Goal: Task Accomplishment & Management: Complete application form

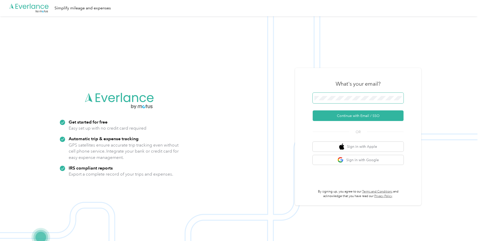
click at [186, 90] on span at bounding box center [358, 98] width 91 height 11
click at [186, 90] on button "Continue with Email / SSO" at bounding box center [358, 115] width 91 height 11
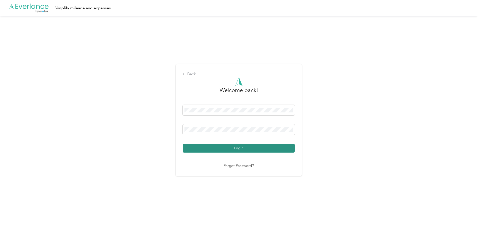
click at [186, 90] on button "Login" at bounding box center [239, 148] width 112 height 9
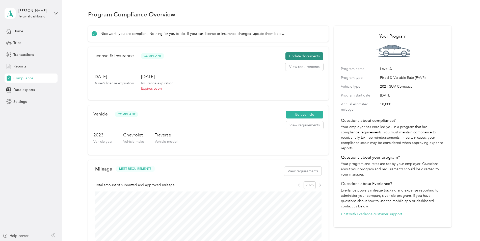
click at [186, 56] on button "Update documents" at bounding box center [305, 56] width 38 height 8
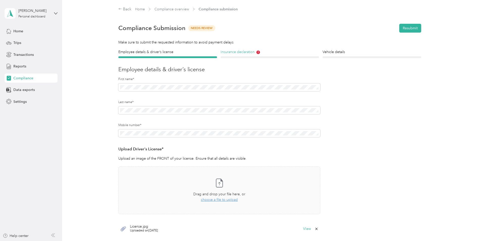
click at [186, 53] on h4 "Insurance declaration" at bounding box center [270, 51] width 99 height 5
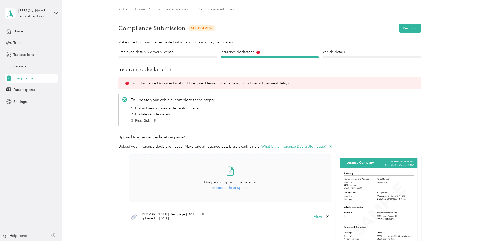
click at [186, 90] on span "choose a file to upload" at bounding box center [230, 188] width 37 height 4
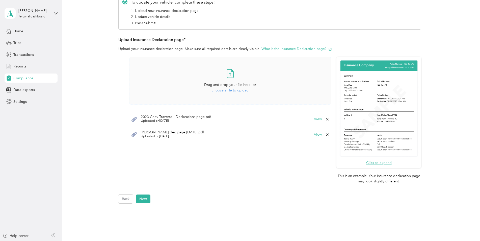
scroll to position [101, 0]
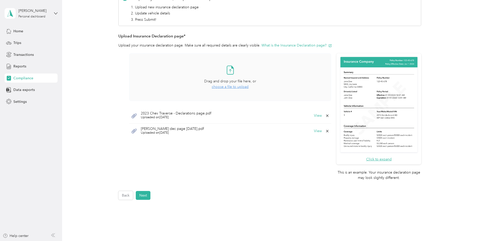
click at [186, 90] on div "2023 Chev Traverse - Declarations page.pdf Uploaded on [DATE] View" at bounding box center [230, 115] width 202 height 15
click at [186, 90] on button "View" at bounding box center [318, 116] width 8 height 4
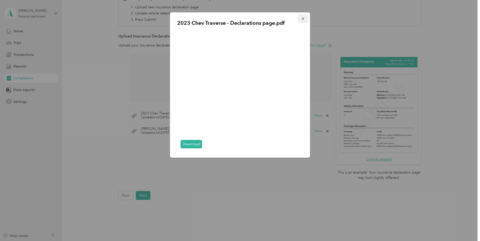
click at [186, 18] on button "button" at bounding box center [303, 18] width 11 height 9
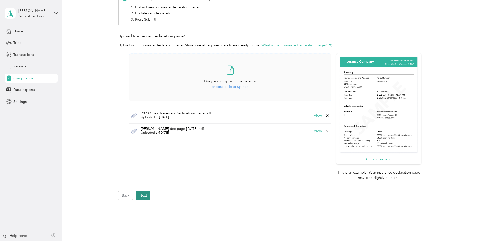
click at [147, 90] on button "Next" at bounding box center [143, 195] width 15 height 9
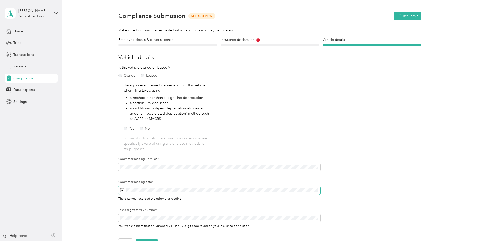
scroll to position [6, 0]
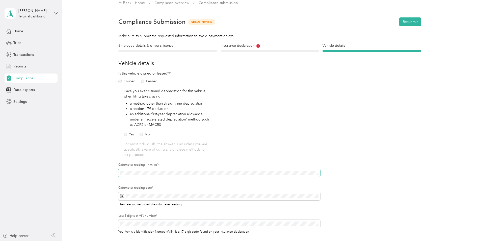
click at [106, 90] on div "Employee details & driver’s license License Insurance declaration Insurance Veh…" at bounding box center [270, 148] width 364 height 210
click at [186, 90] on div "Is this vehicle owned or leased?* Owned Leased Have you ever claimed depreciati…" at bounding box center [219, 156] width 202 height 170
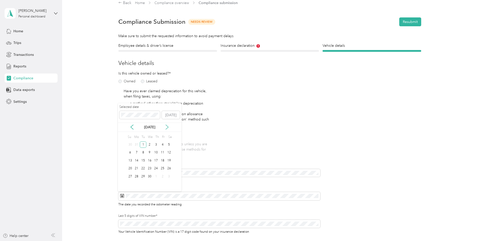
click at [168, 90] on icon at bounding box center [167, 127] width 3 height 5
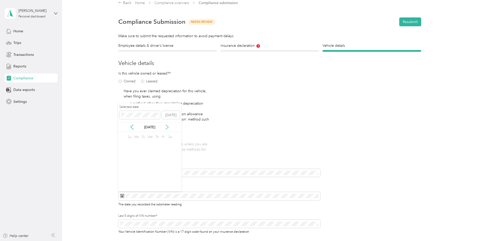
click at [168, 90] on icon at bounding box center [167, 127] width 3 height 5
click at [156, 90] on div "2" at bounding box center [156, 144] width 7 height 6
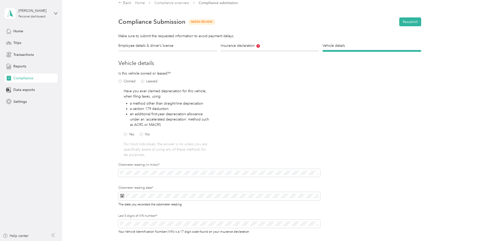
click at [186, 90] on div "Odometer reading (in miles)*" at bounding box center [219, 174] width 202 height 23
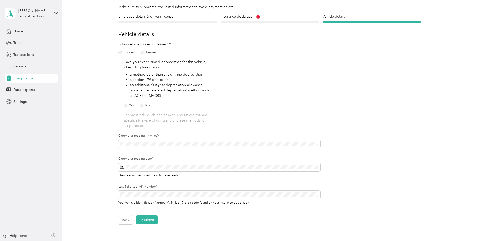
scroll to position [92, 0]
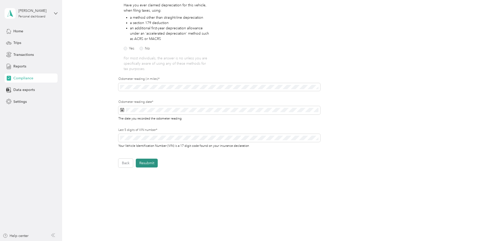
click at [148, 90] on button "Resubmit" at bounding box center [147, 163] width 22 height 9
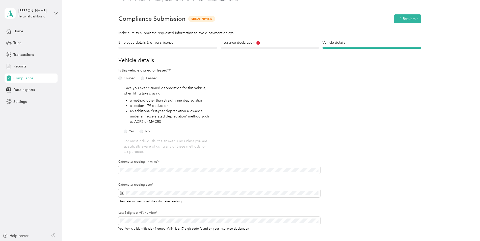
scroll to position [6, 0]
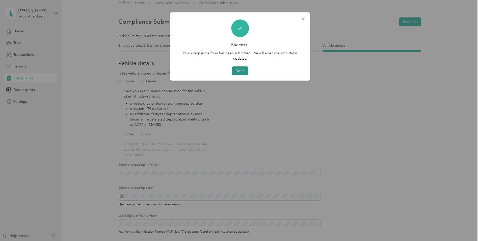
click at [186, 70] on button "Done" at bounding box center [240, 70] width 16 height 9
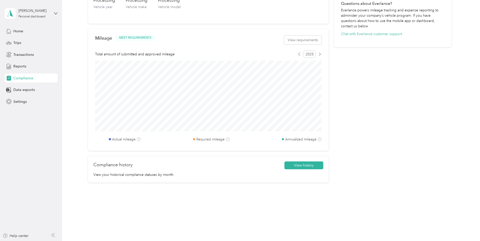
scroll to position [181, 0]
